Goal: Task Accomplishment & Management: Manage account settings

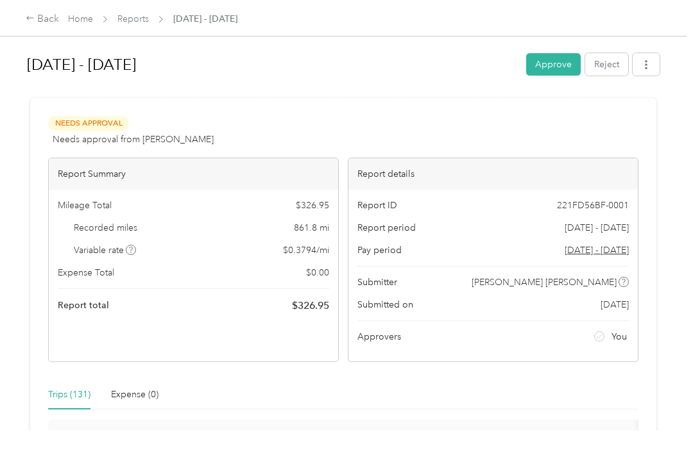
scroll to position [41, 0]
click at [74, 388] on div "Trips (131)" at bounding box center [69, 395] width 42 height 14
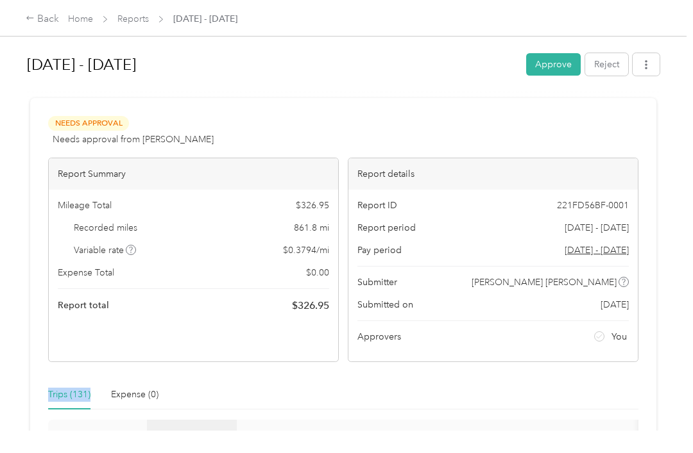
click at [205, 435] on span "Trip Date" at bounding box center [186, 440] width 59 height 11
click at [213, 420] on th "Trip Date" at bounding box center [192, 441] width 90 height 43
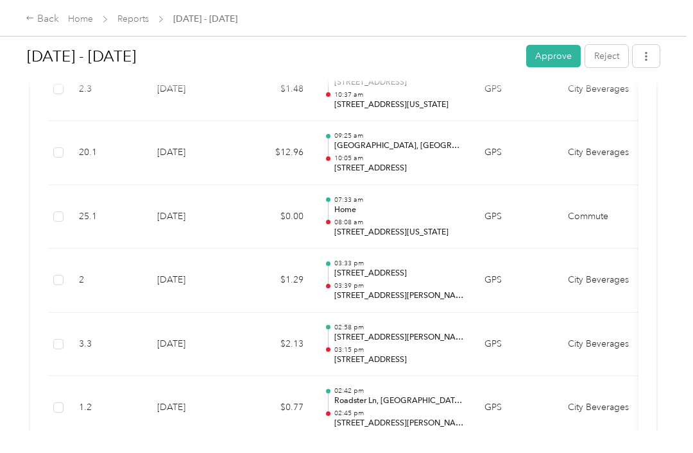
scroll to position [917, 0]
click at [54, 353] on td at bounding box center [58, 344] width 21 height 64
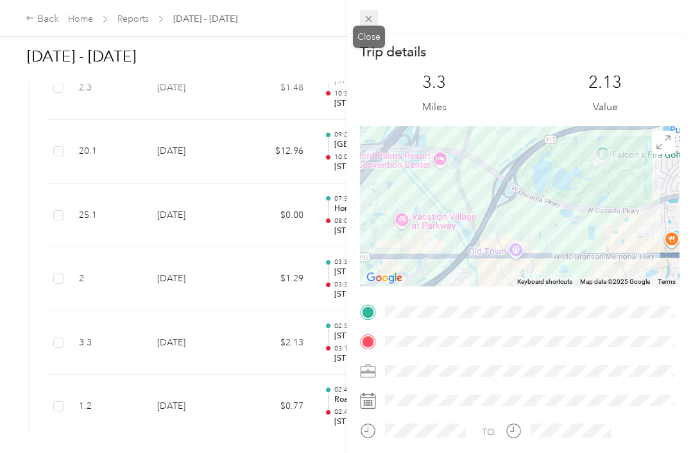
click at [362, 12] on span at bounding box center [369, 19] width 18 height 18
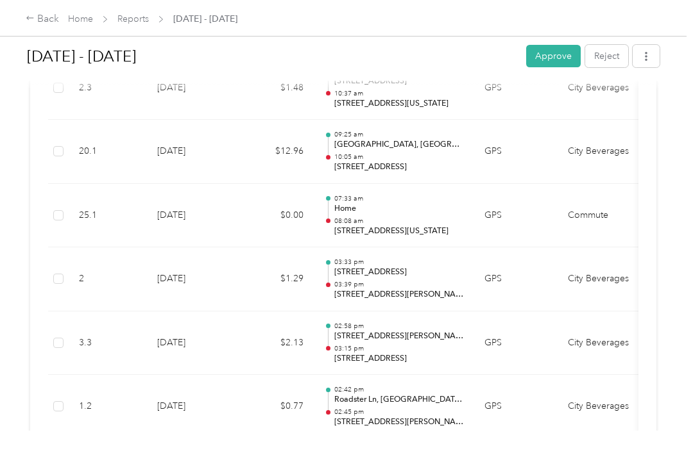
click at [364, 16] on div "Back Home Reports [DATE] - [DATE]" at bounding box center [346, 18] width 693 height 36
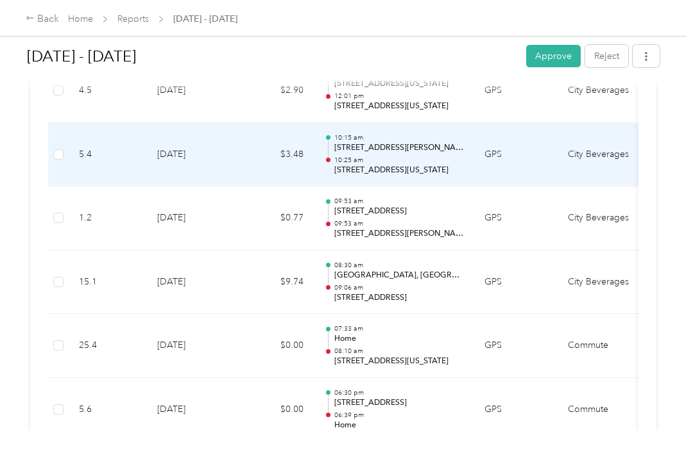
scroll to position [2867, 0]
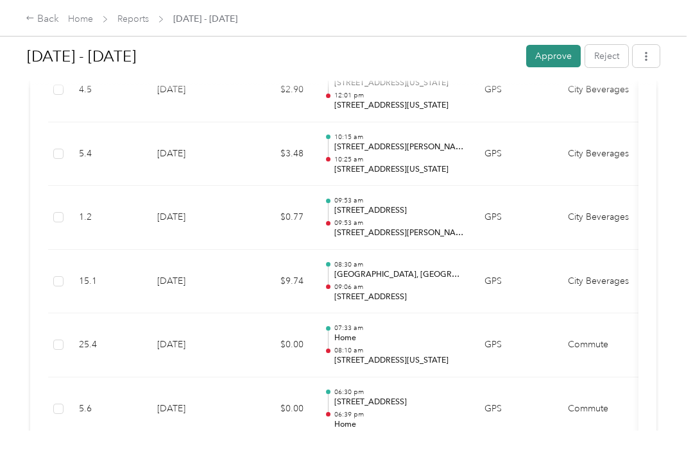
click at [548, 52] on button "Approve" at bounding box center [553, 56] width 55 height 22
